Goal: Information Seeking & Learning: Learn about a topic

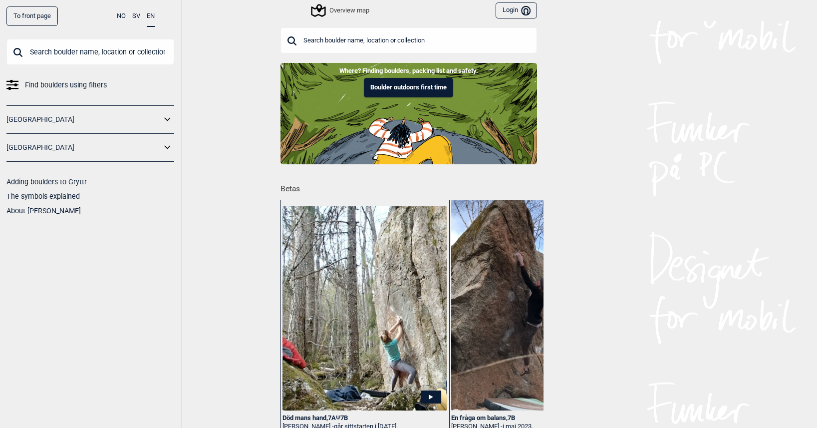
click at [394, 44] on input "text" at bounding box center [408, 40] width 257 height 26
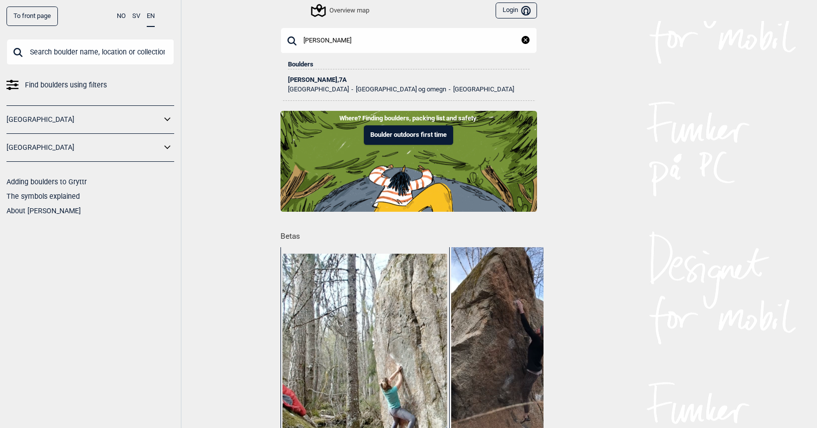
type input "[PERSON_NAME]"
click at [319, 76] on div "[PERSON_NAME] , 7A" at bounding box center [409, 79] width 242 height 7
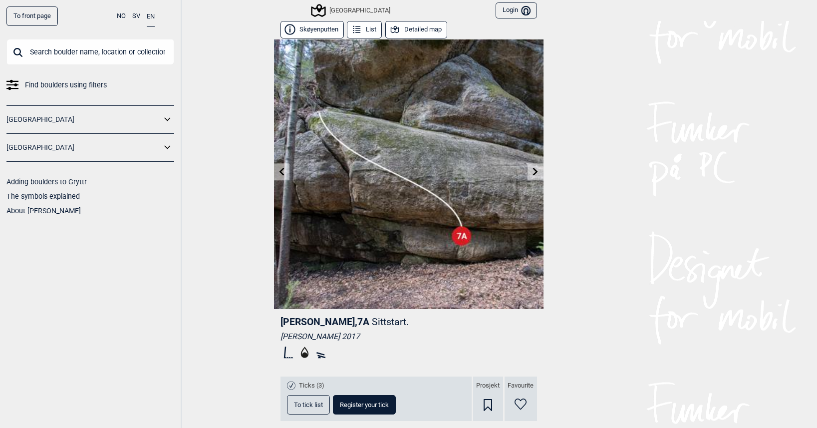
click at [530, 176] on link at bounding box center [534, 172] width 15 height 16
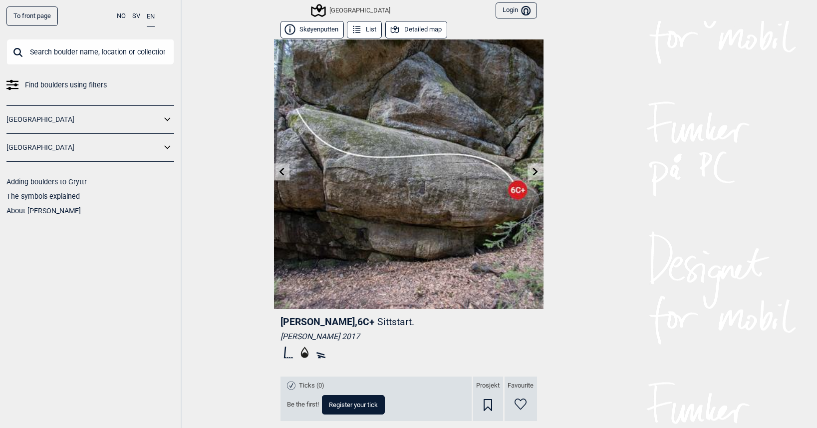
click at [282, 167] on link at bounding box center [281, 172] width 15 height 16
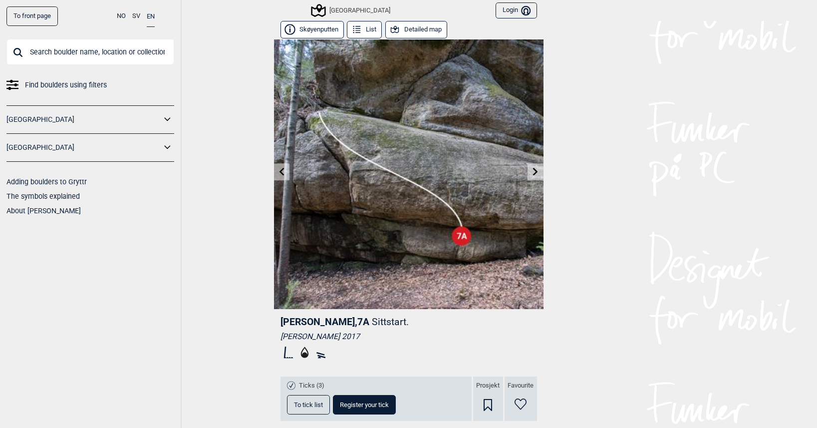
click at [282, 167] on link at bounding box center [281, 172] width 15 height 16
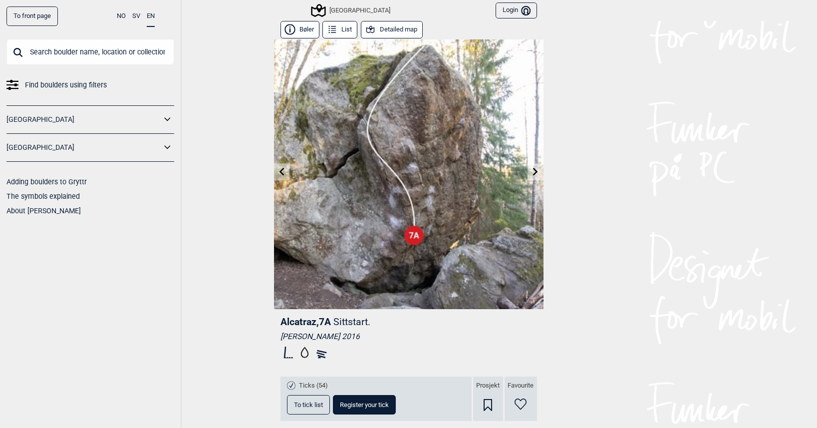
click at [411, 30] on button "Detailed map" at bounding box center [392, 29] width 62 height 17
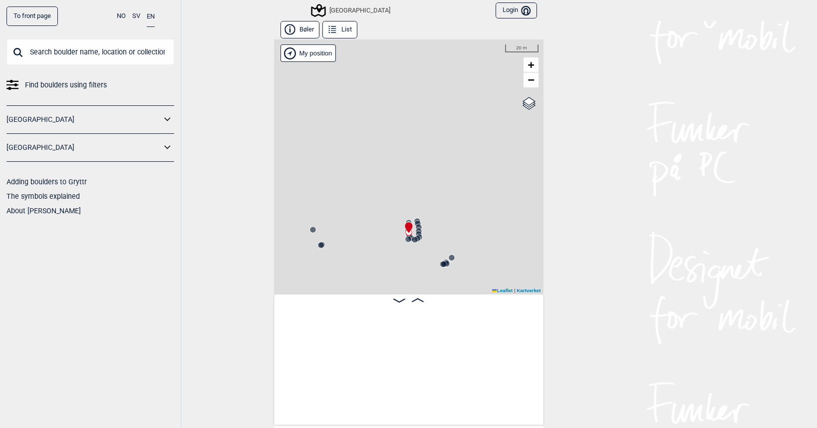
scroll to position [0, 14000]
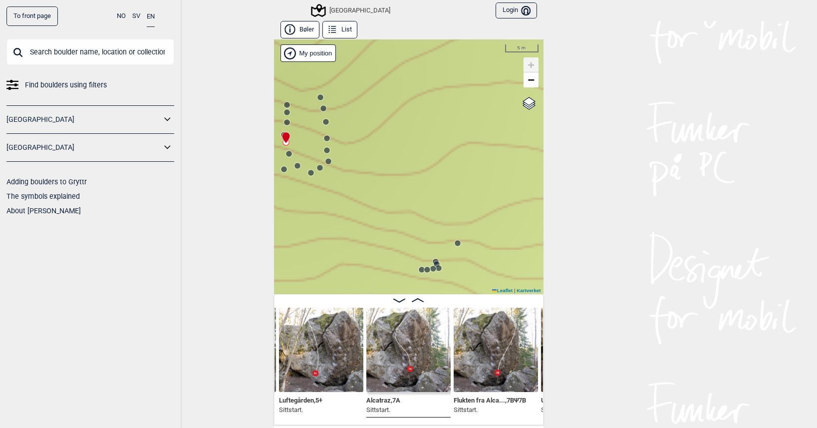
click at [438, 268] on circle at bounding box center [438, 267] width 6 height 6
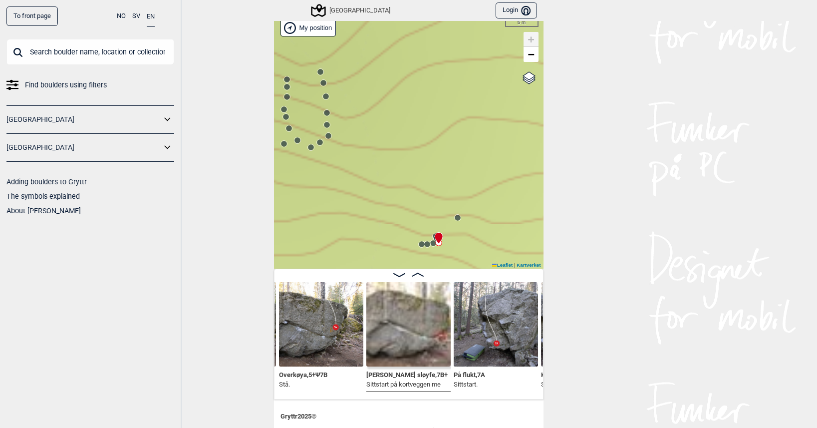
scroll to position [25, 0]
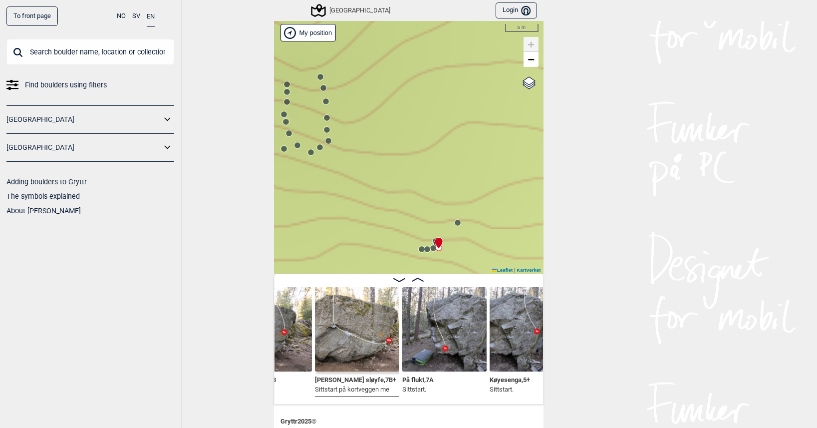
scroll to position [15, 0]
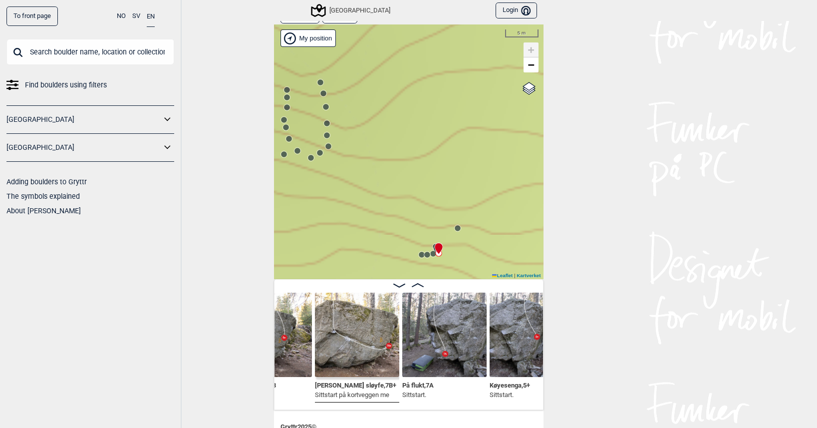
click at [323, 110] on div "Speidersteinen Barnehageveggen Cowboyveggen Bølerveggen Sentrale Østmarka" at bounding box center [408, 151] width 269 height 255
click at [323, 107] on circle at bounding box center [326, 107] width 6 height 6
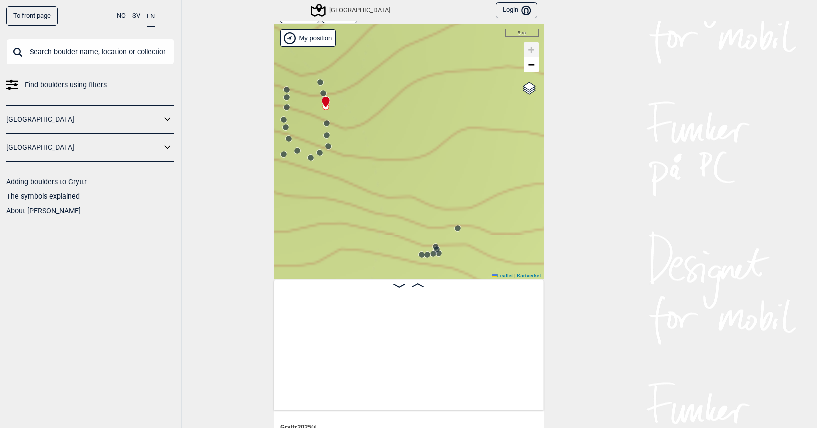
scroll to position [0, 13410]
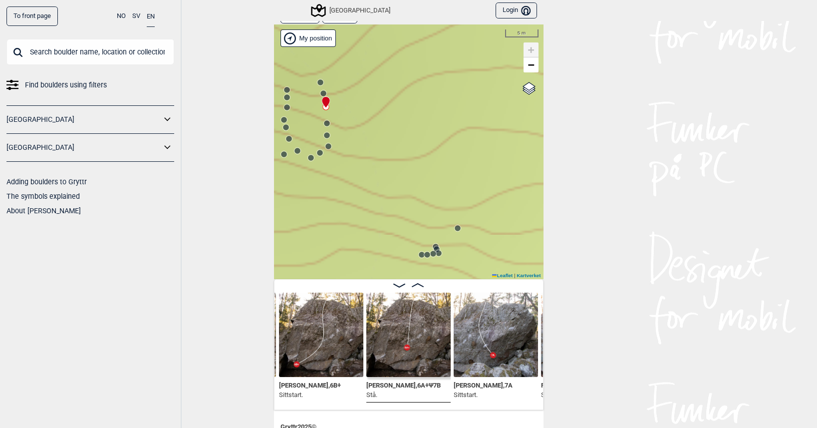
click at [320, 94] on div at bounding box center [324, 98] width 8 height 8
click at [320, 91] on circle at bounding box center [323, 93] width 6 height 6
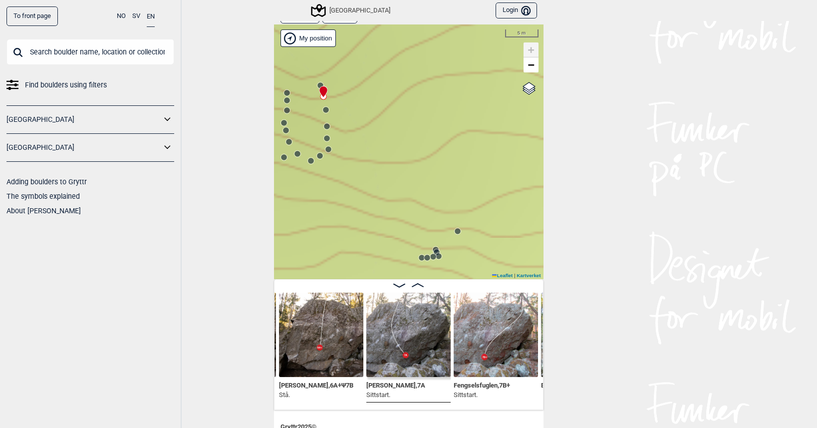
click at [316, 80] on div "Speidersteinen Barnehageveggen Cowboyveggen Bølerveggen Sentrale Østmarka" at bounding box center [408, 151] width 269 height 255
click at [317, 82] on circle at bounding box center [320, 85] width 6 height 6
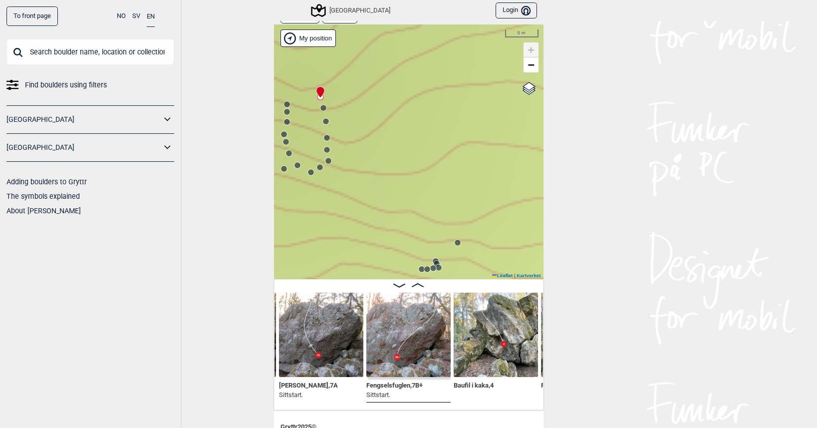
click at [325, 159] on circle at bounding box center [328, 161] width 6 height 6
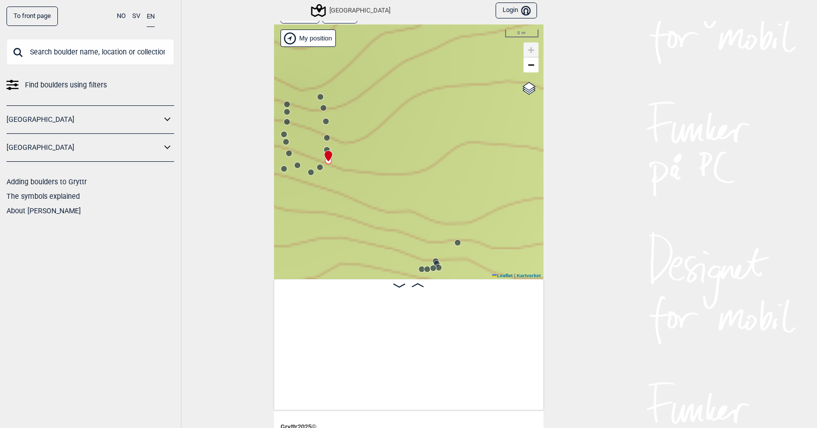
scroll to position [0, 13157]
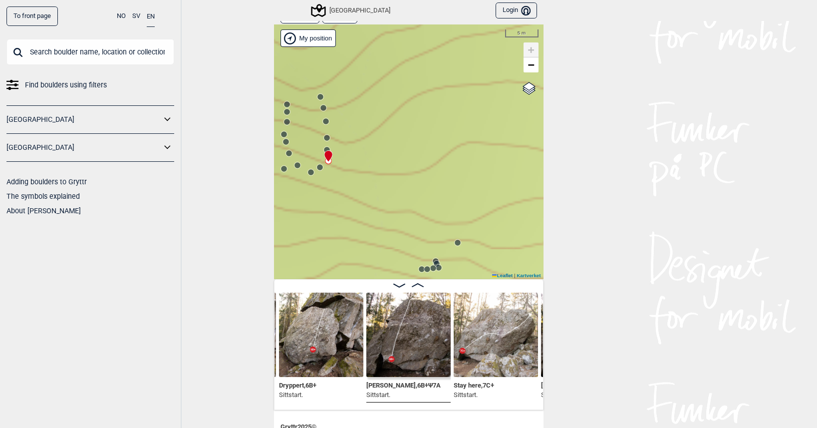
click at [317, 165] on circle at bounding box center [320, 167] width 6 height 6
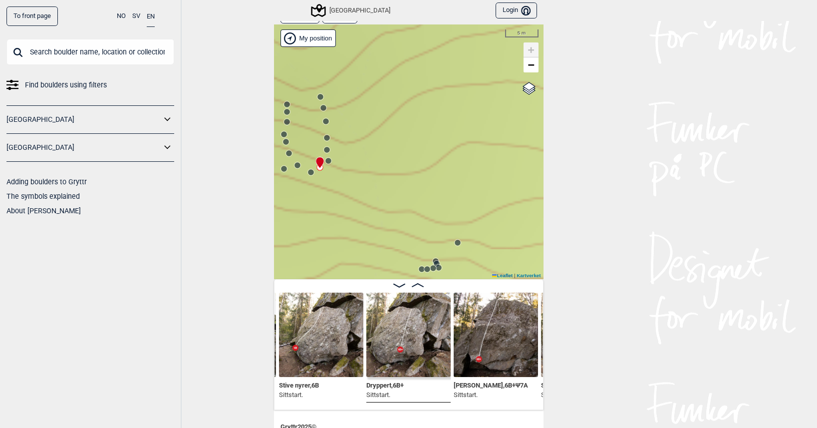
click at [309, 169] on circle at bounding box center [310, 172] width 6 height 6
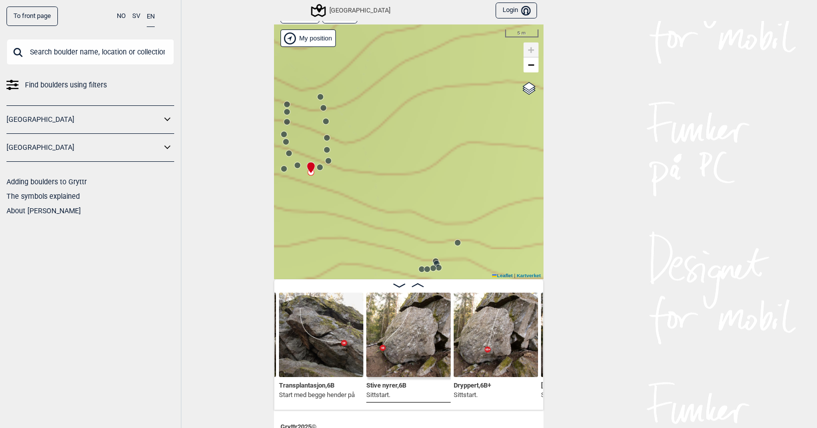
click at [296, 164] on circle at bounding box center [297, 165] width 6 height 6
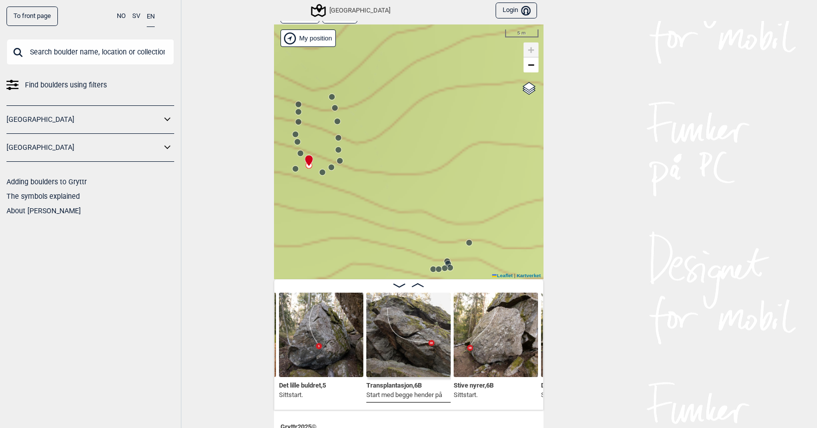
click at [293, 168] on circle at bounding box center [295, 169] width 6 height 6
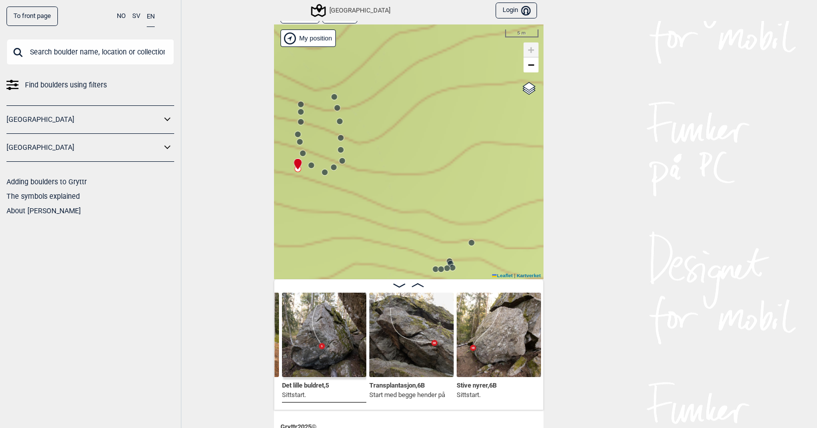
scroll to position [0, 12819]
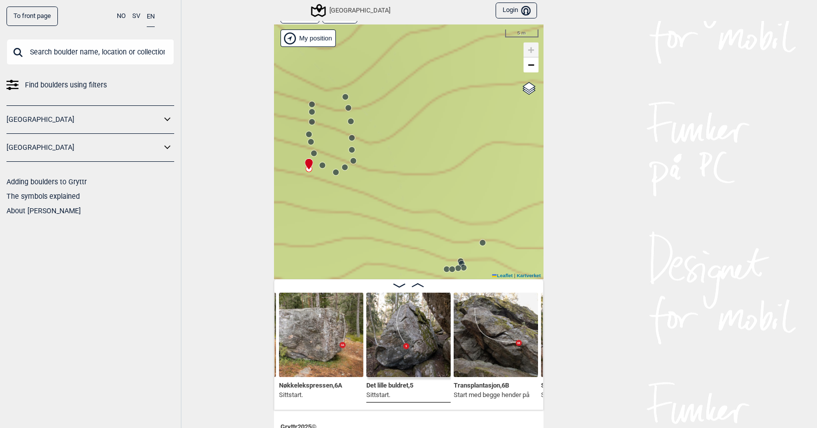
click at [311, 151] on circle at bounding box center [314, 153] width 6 height 6
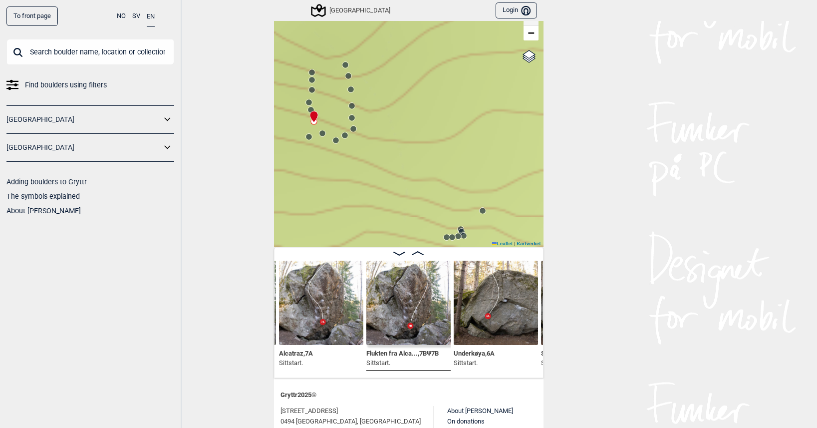
scroll to position [39, 0]
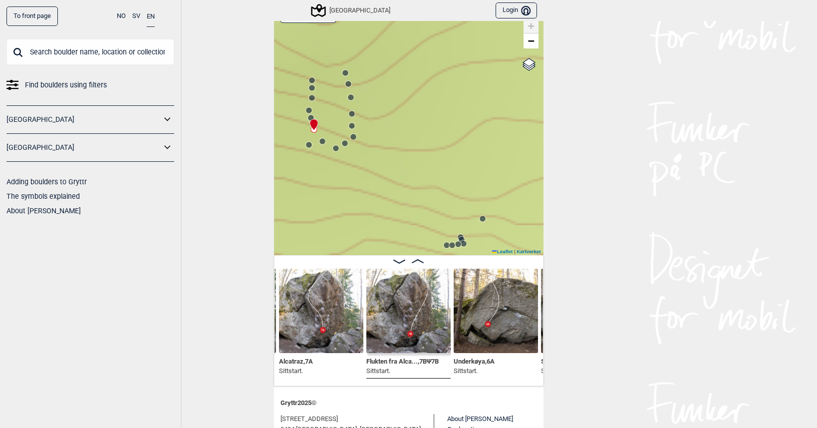
click at [441, 237] on div "Speidersteinen Barnehageveggen Cowboyveggen Bølerveggen Sentrale Østmarka" at bounding box center [408, 127] width 269 height 255
click at [444, 244] on circle at bounding box center [447, 245] width 6 height 6
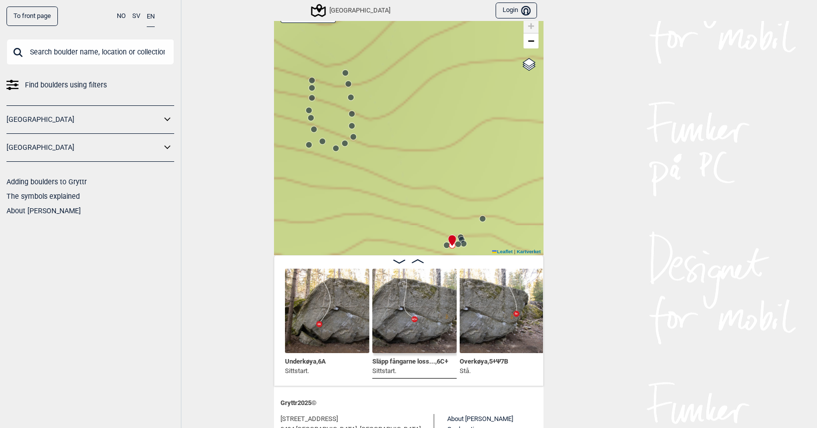
scroll to position [0, 14323]
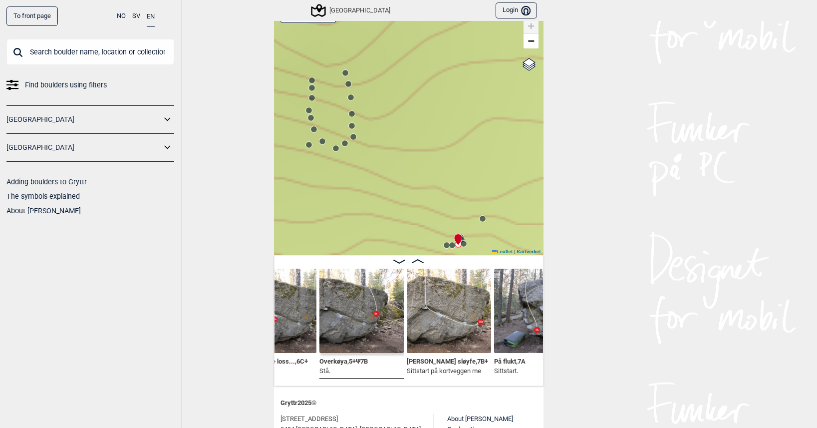
scroll to position [0, 14463]
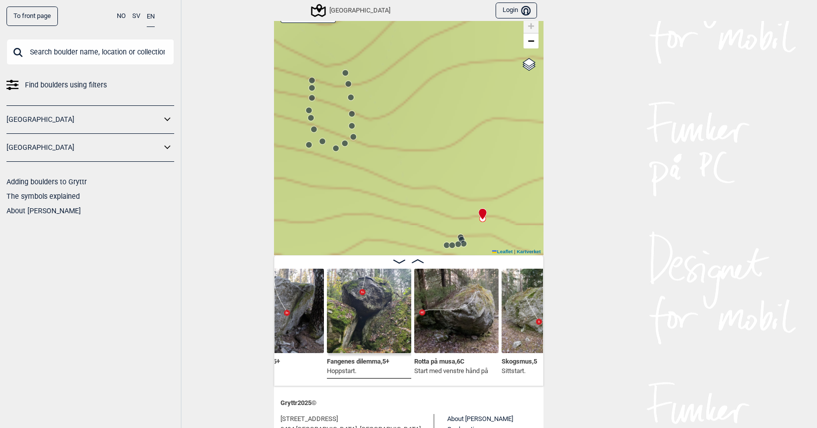
scroll to position [0, 14805]
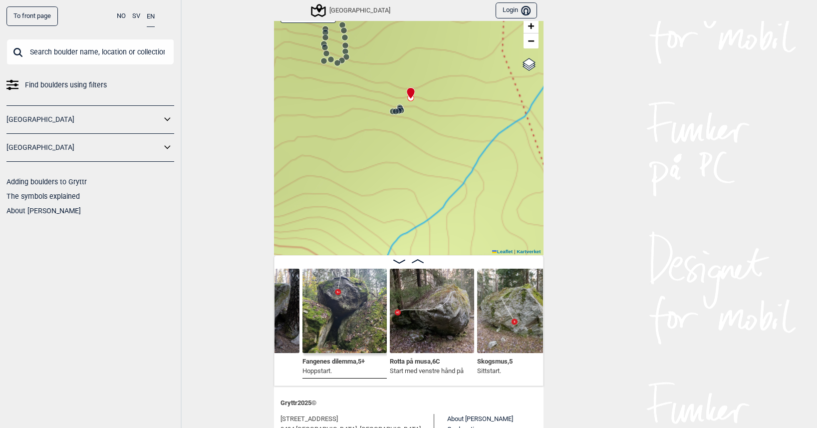
drag, startPoint x: 493, startPoint y: 208, endPoint x: 416, endPoint y: 114, distance: 120.9
click at [419, 112] on div "Speidersteinen Barnehageveggen Cowboyveggen Bølerveggen Sentrale Østmarka" at bounding box center [408, 127] width 269 height 255
click at [408, 359] on span "Rotta på musa , 6C" at bounding box center [415, 359] width 50 height 9
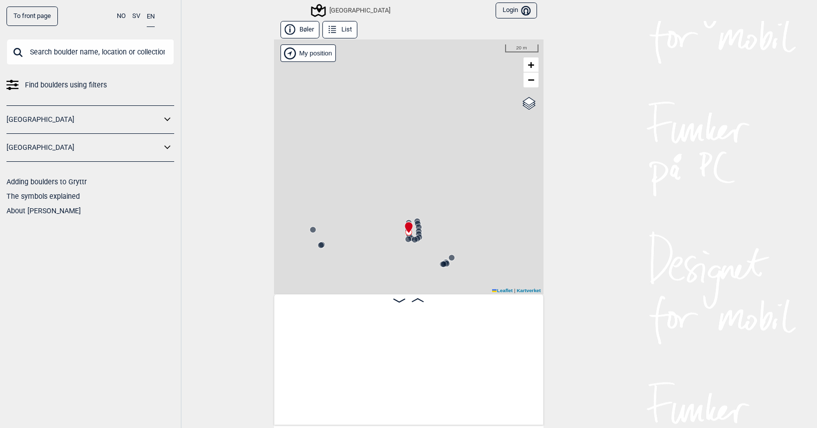
scroll to position [0, 14000]
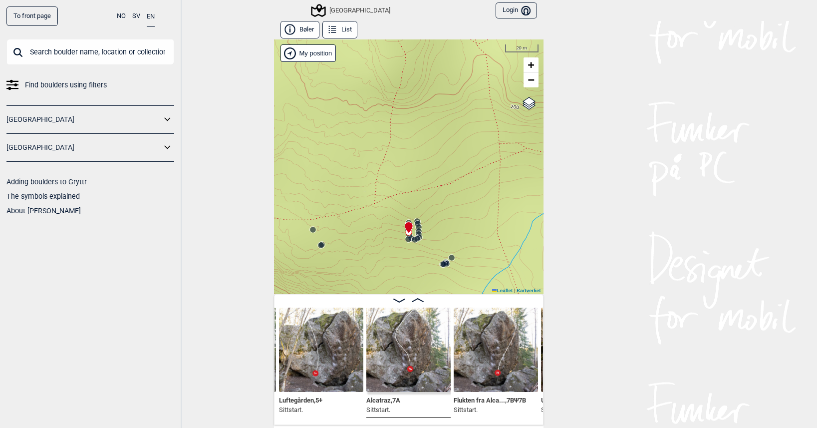
click at [318, 245] on circle at bounding box center [321, 245] width 6 height 6
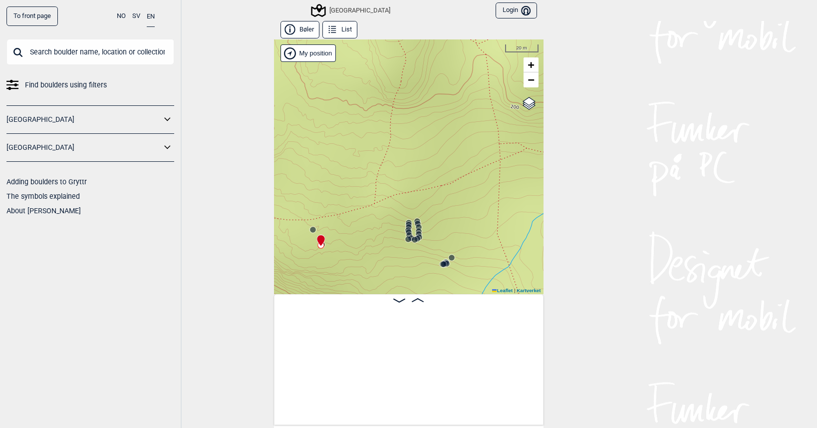
scroll to position [0, 12651]
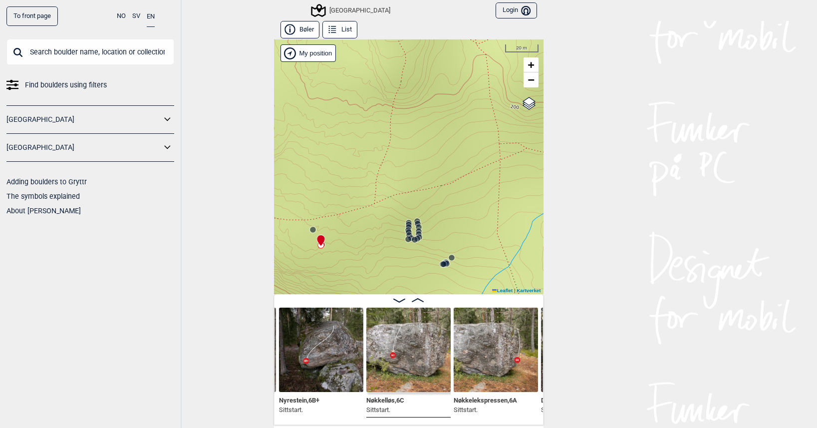
click at [310, 231] on circle at bounding box center [313, 230] width 6 height 6
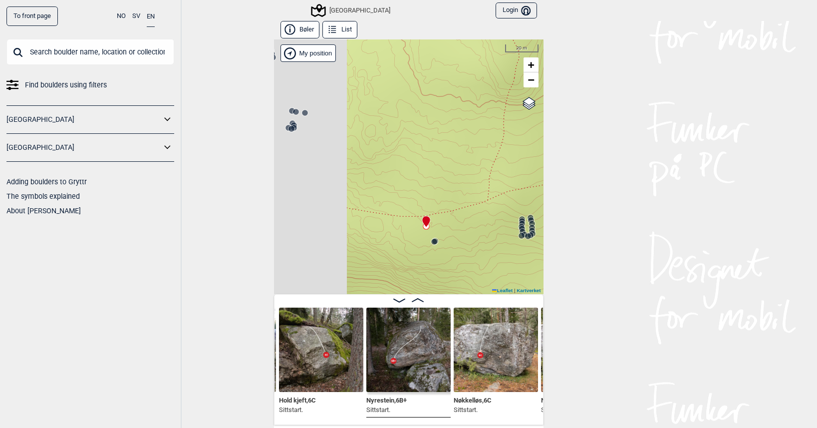
drag, startPoint x: 333, startPoint y: 228, endPoint x: 472, endPoint y: 229, distance: 138.7
click at [472, 229] on div "Speidersteinen Barnehageveggen Cowboyveggen Bølerveggen Sentrale Østmarka" at bounding box center [408, 166] width 269 height 255
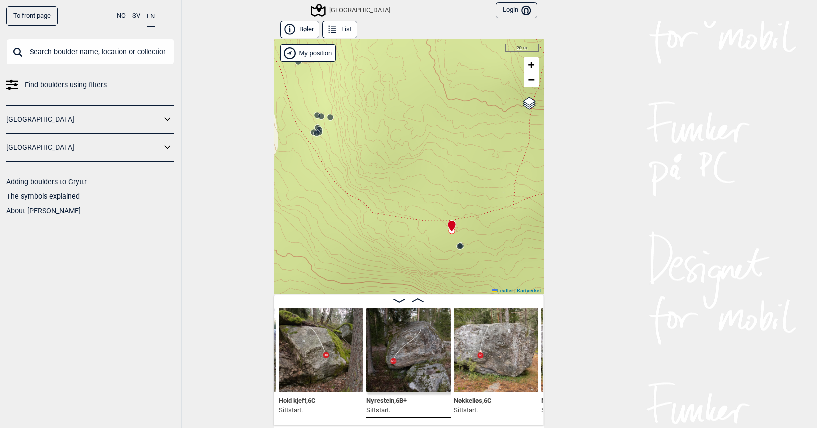
click at [311, 130] on circle at bounding box center [314, 132] width 6 height 6
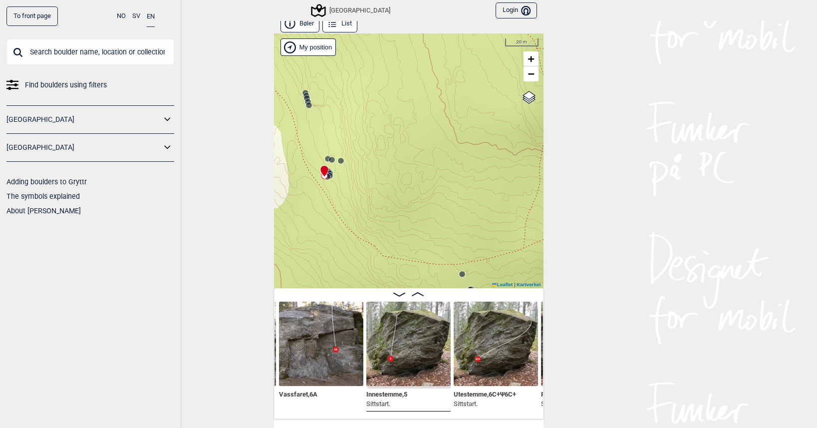
scroll to position [8, 0]
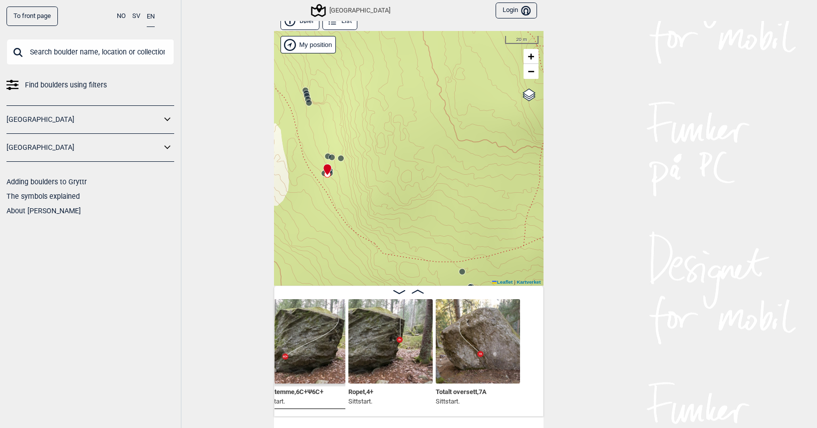
scroll to position [0, 12133]
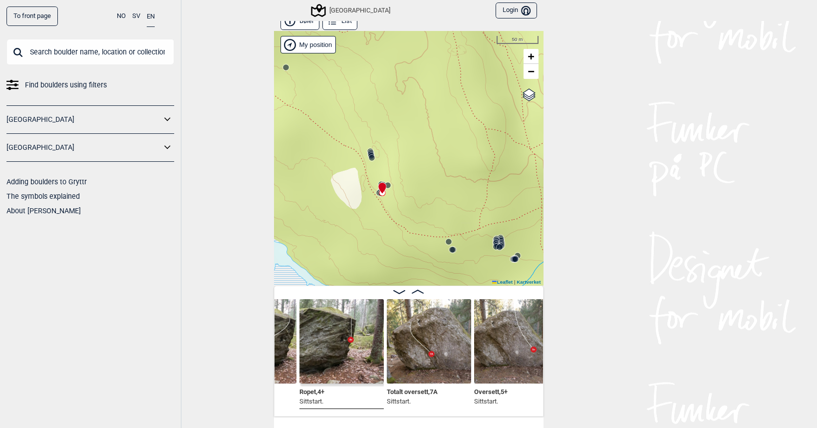
click at [367, 149] on icon at bounding box center [371, 153] width 8 height 8
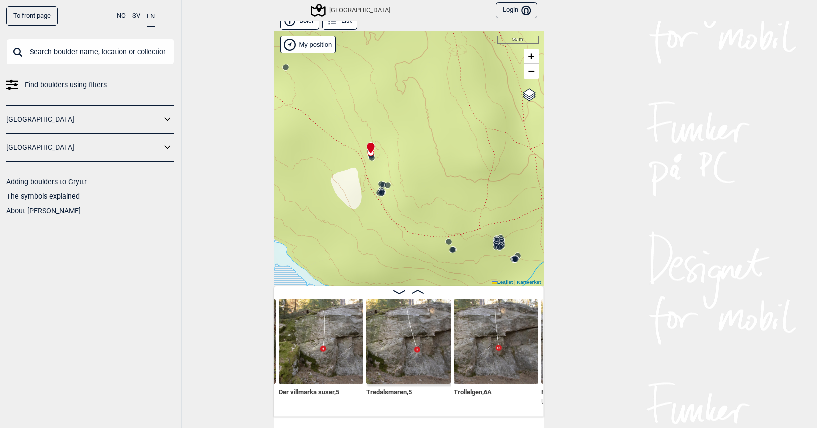
click at [368, 154] on circle at bounding box center [371, 153] width 6 height 6
click at [369, 158] on circle at bounding box center [372, 158] width 6 height 6
